Goal: Check status: Check status

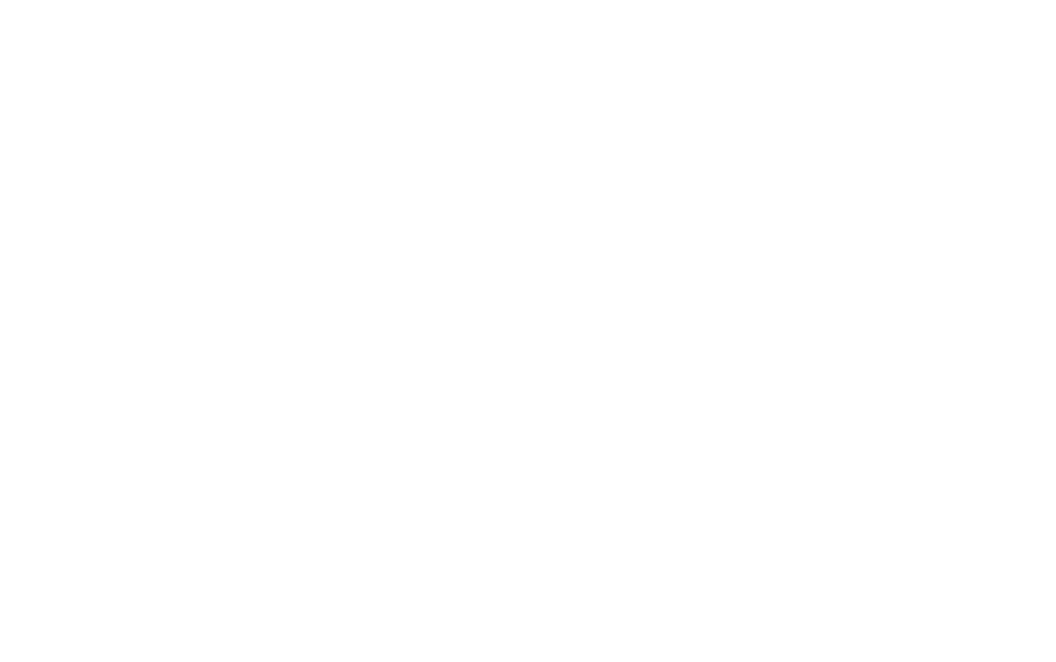
select select "100"
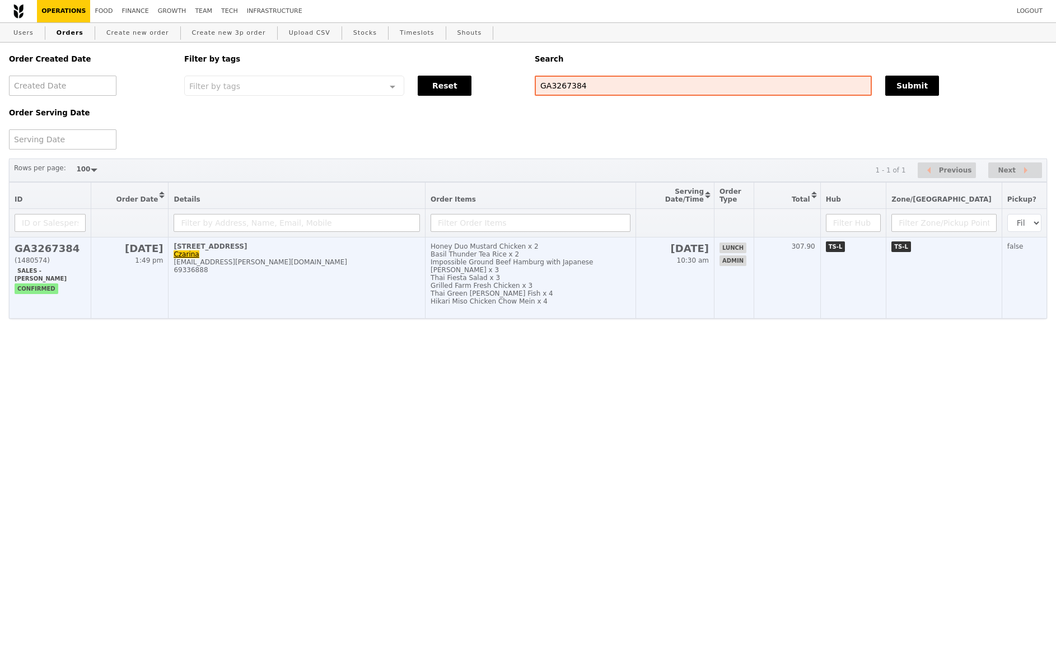
click at [48, 254] on h2 "GA3267384" at bounding box center [50, 248] width 71 height 12
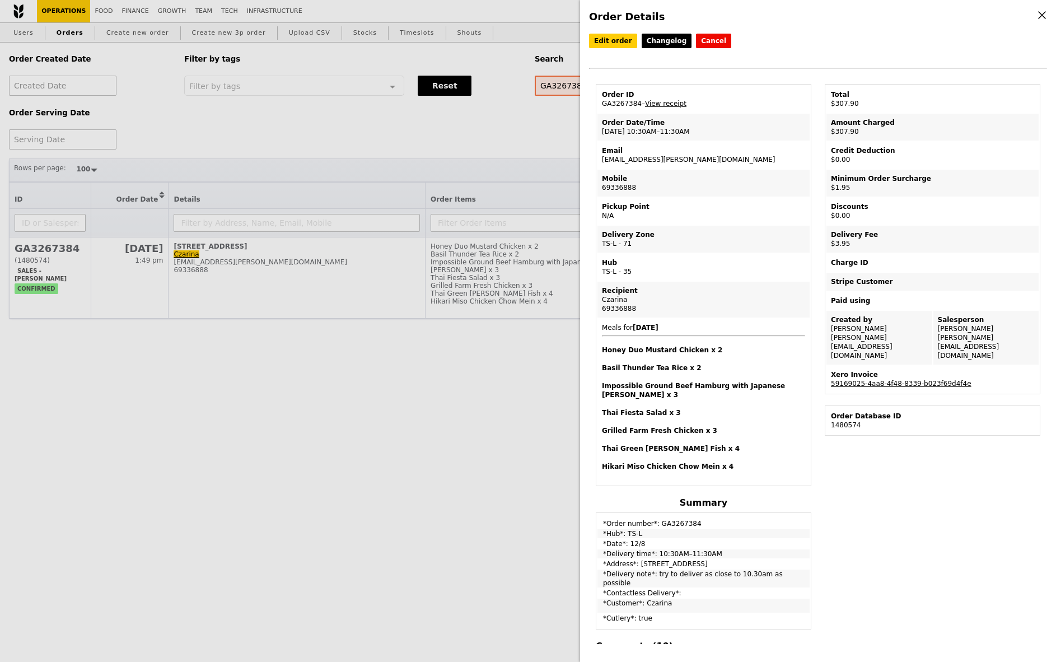
click at [1047, 160] on div "Order Details Edit order Changelog Cancel Order ID GA3267384 – View receipt Ord…" at bounding box center [818, 331] width 476 height 662
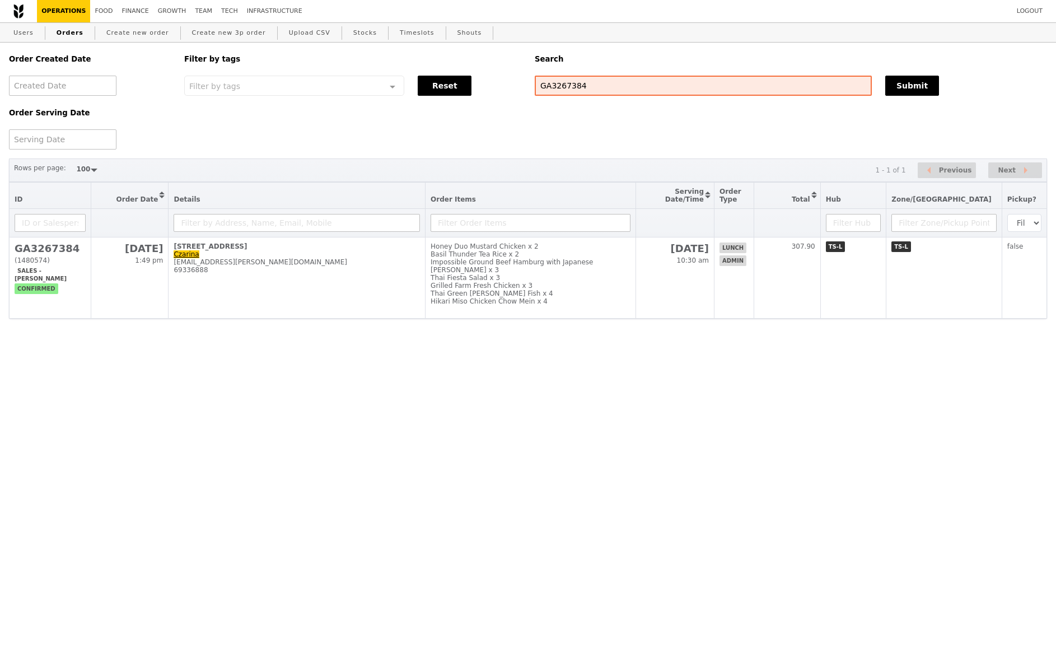
select select "100"
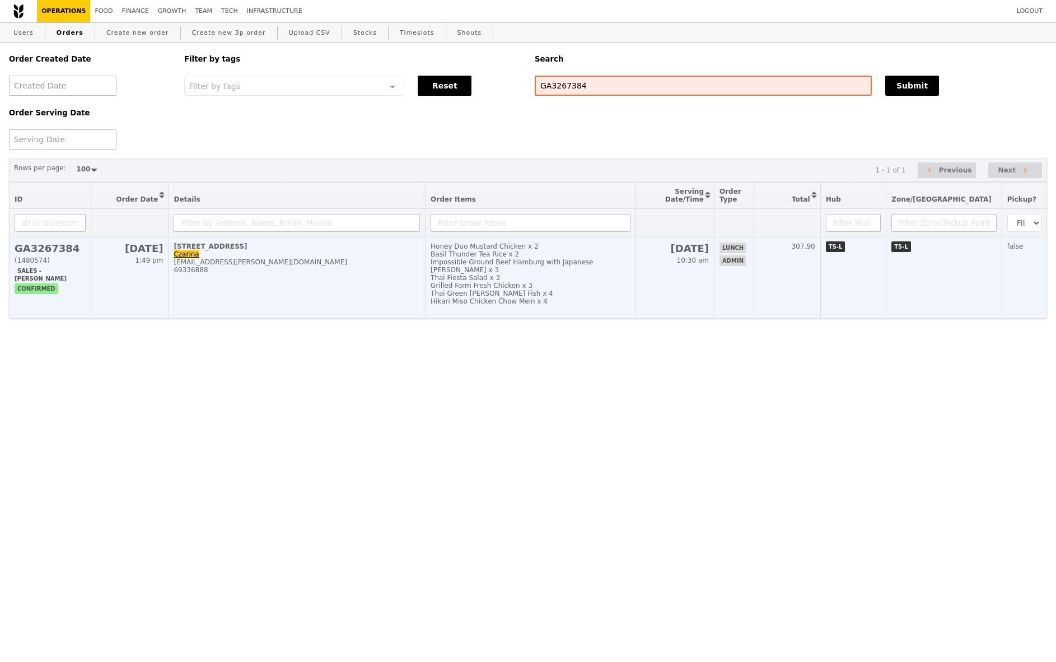
click at [72, 250] on h2 "GA3267384" at bounding box center [50, 248] width 71 height 12
